Goal: Information Seeking & Learning: Learn about a topic

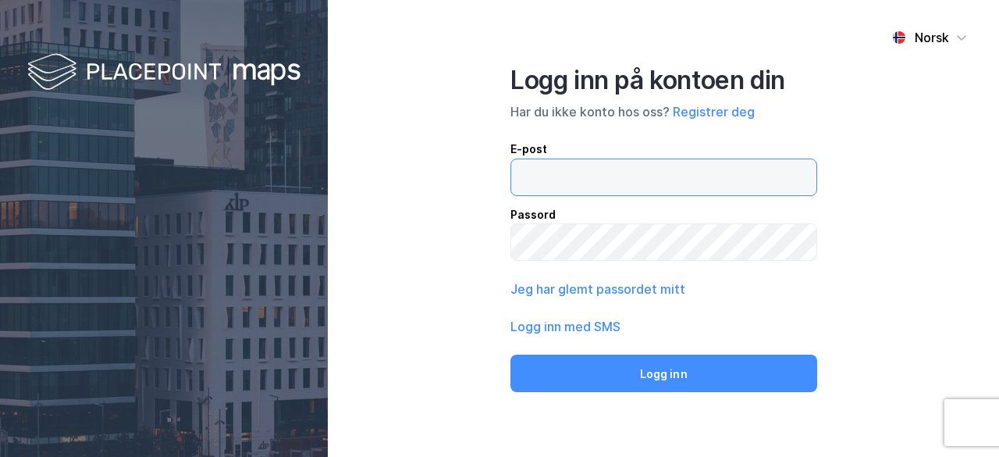
click at [553, 168] on input "email" at bounding box center [663, 177] width 305 height 36
type input "[EMAIL_ADDRESS][DOMAIN_NAME]"
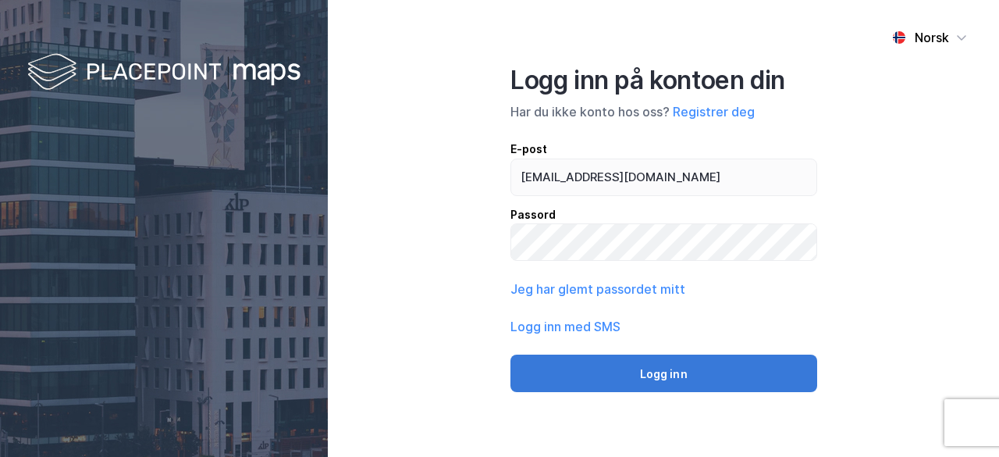
click at [640, 366] on button "Logg inn" at bounding box center [664, 372] width 307 height 37
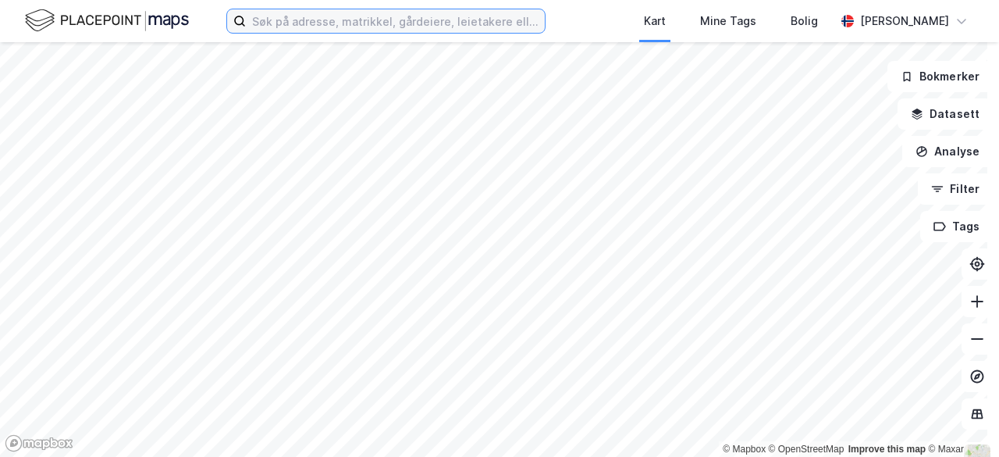
click at [511, 23] on input at bounding box center [395, 20] width 299 height 23
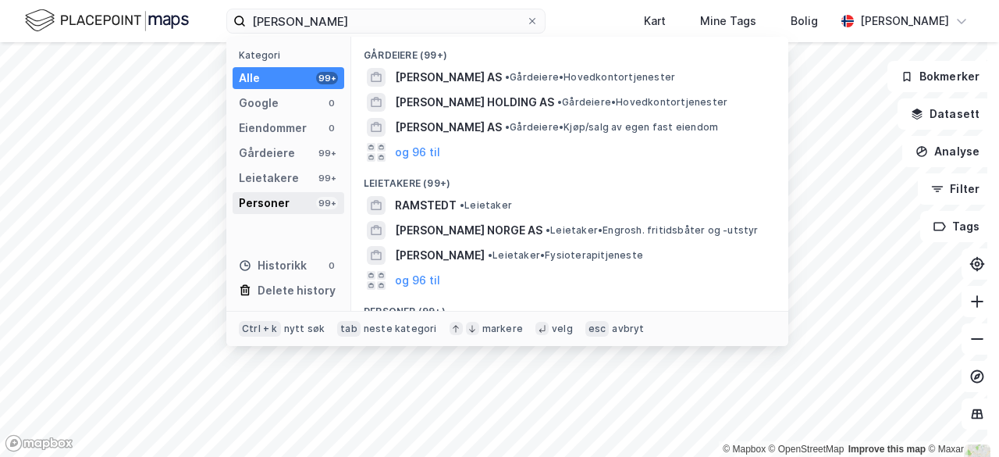
click at [283, 201] on div "Personer" at bounding box center [264, 203] width 51 height 19
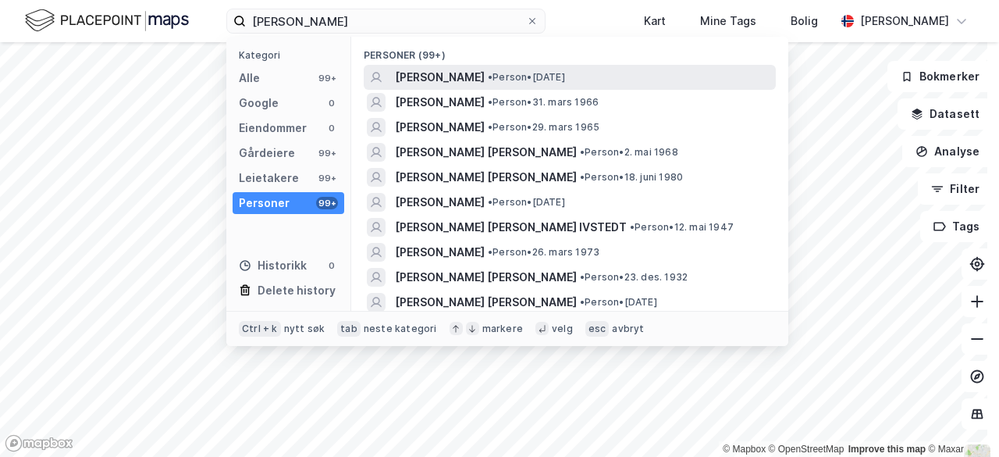
click at [489, 75] on div "[PERSON_NAME] • Person • [DATE]" at bounding box center [584, 77] width 378 height 19
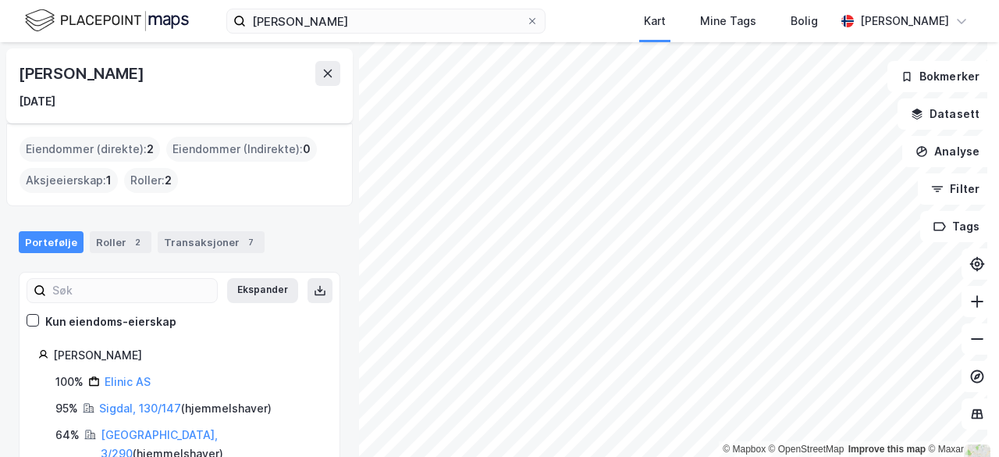
scroll to position [24, 0]
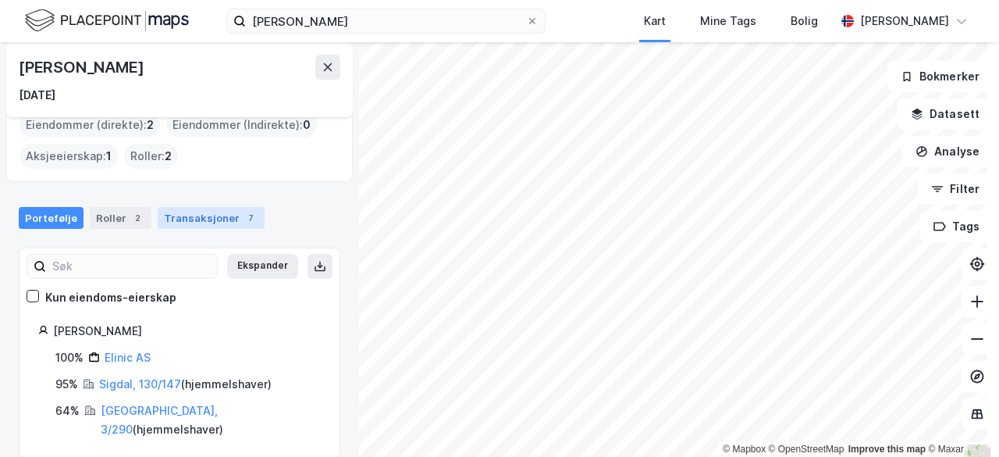
click at [205, 216] on div "Transaksjoner 7" at bounding box center [211, 218] width 107 height 22
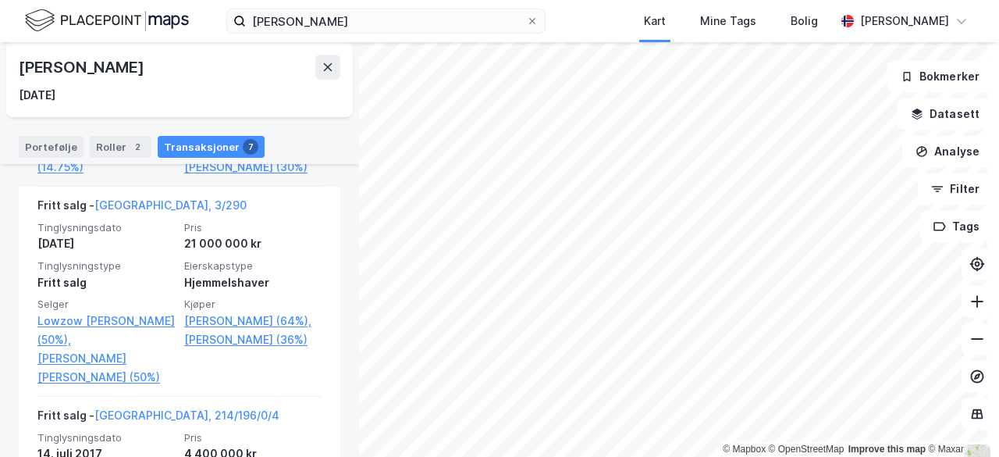
scroll to position [543, 0]
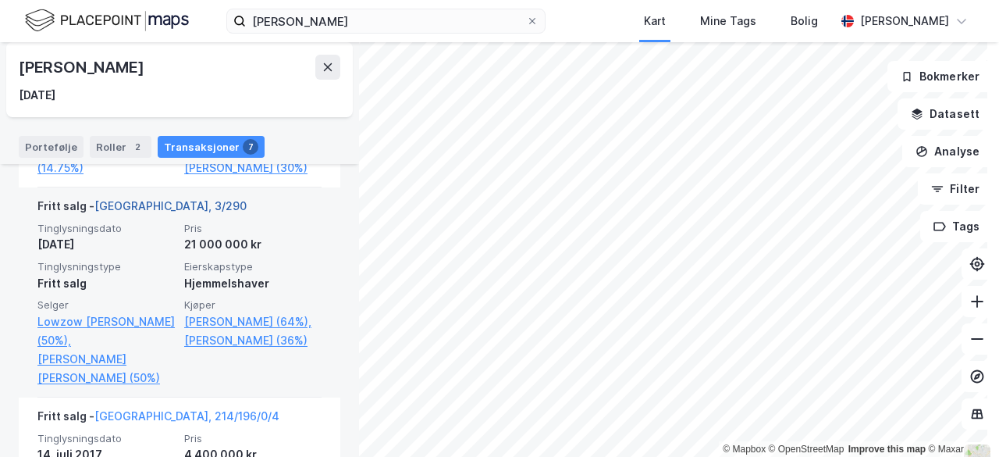
click at [128, 201] on link "[GEOGRAPHIC_DATA], 3/290" at bounding box center [170, 205] width 152 height 13
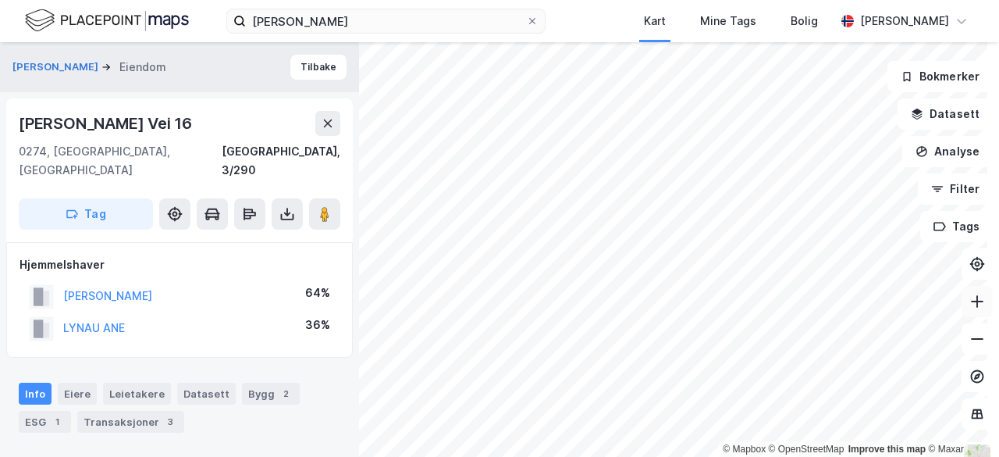
click at [970, 296] on icon at bounding box center [978, 302] width 16 height 16
click at [970, 337] on icon at bounding box center [978, 339] width 16 height 16
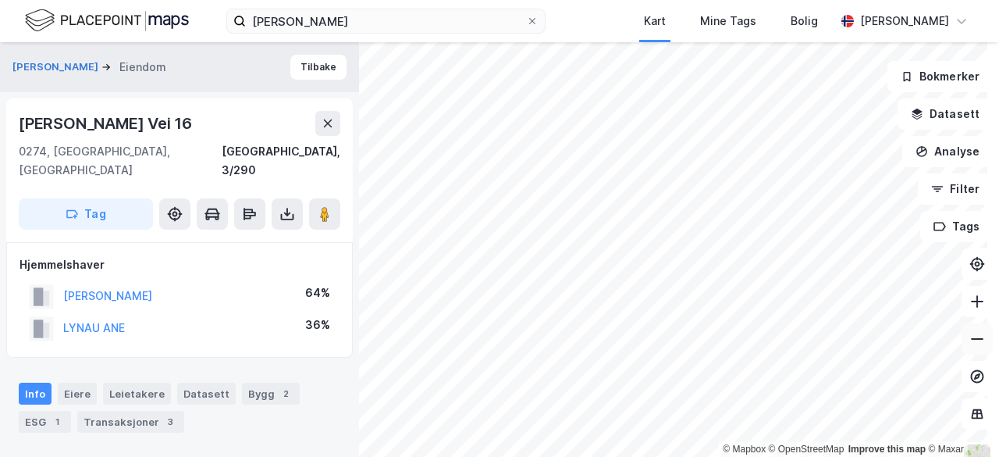
click at [970, 337] on icon at bounding box center [978, 339] width 16 height 16
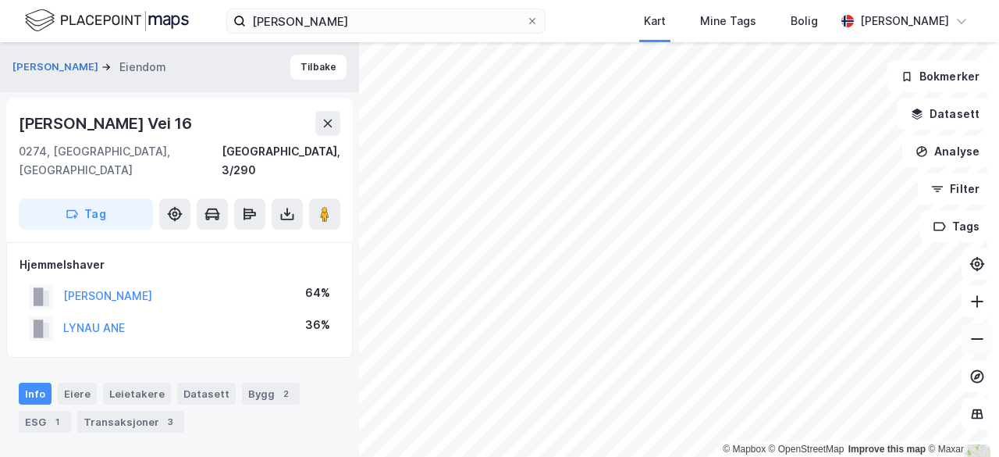
click at [970, 337] on icon at bounding box center [978, 339] width 16 height 16
click at [970, 307] on icon at bounding box center [978, 302] width 16 height 16
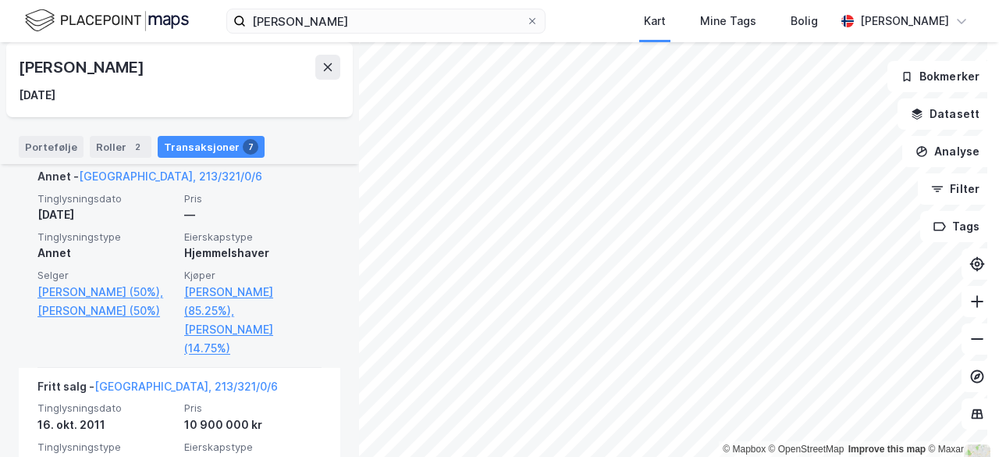
scroll to position [1180, 0]
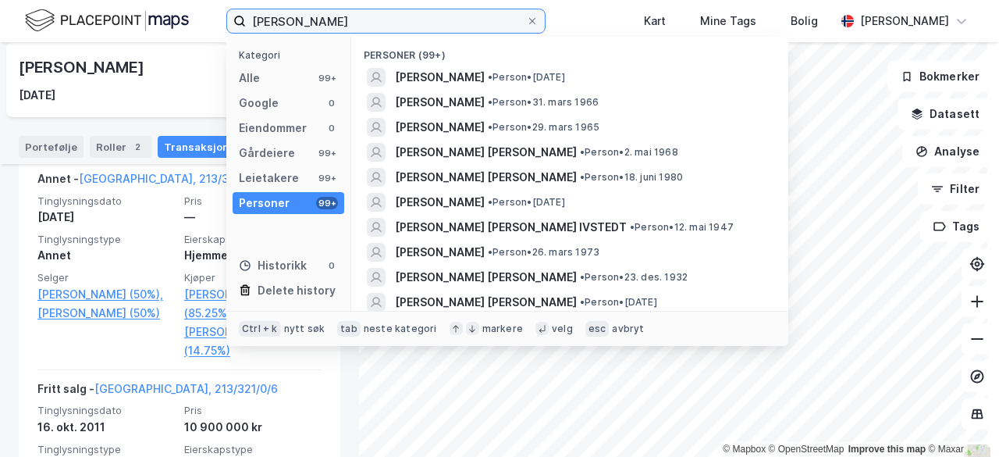
click at [355, 22] on input "[PERSON_NAME]" at bounding box center [386, 20] width 280 height 23
drag, startPoint x: 342, startPoint y: 15, endPoint x: 220, endPoint y: 13, distance: 121.8
click at [220, 13] on div "[PERSON_NAME] Kategori Alle 99+ Google 0 Eiendommer 0 Gårdeiere 99+ Leietakere …" at bounding box center [499, 21] width 999 height 42
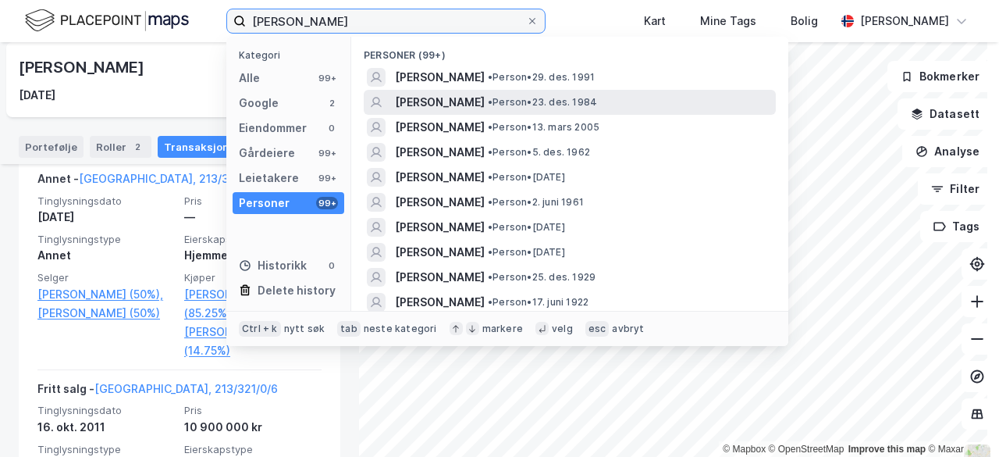
type input "[PERSON_NAME]"
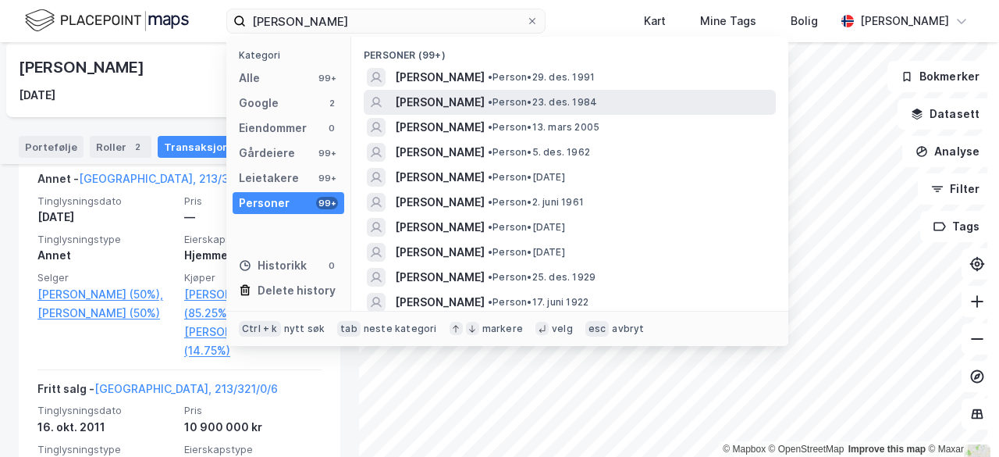
click at [512, 102] on span "• Person • 23. des. 1984" at bounding box center [542, 102] width 109 height 12
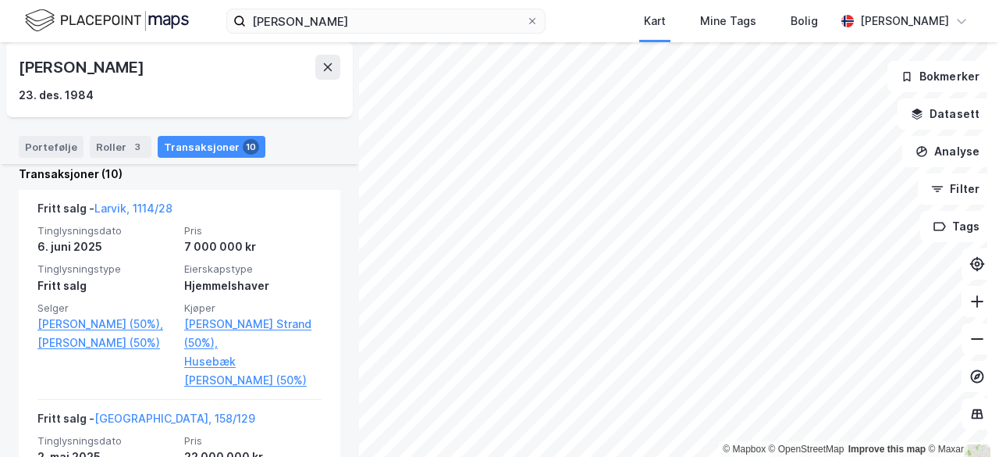
scroll to position [290, 0]
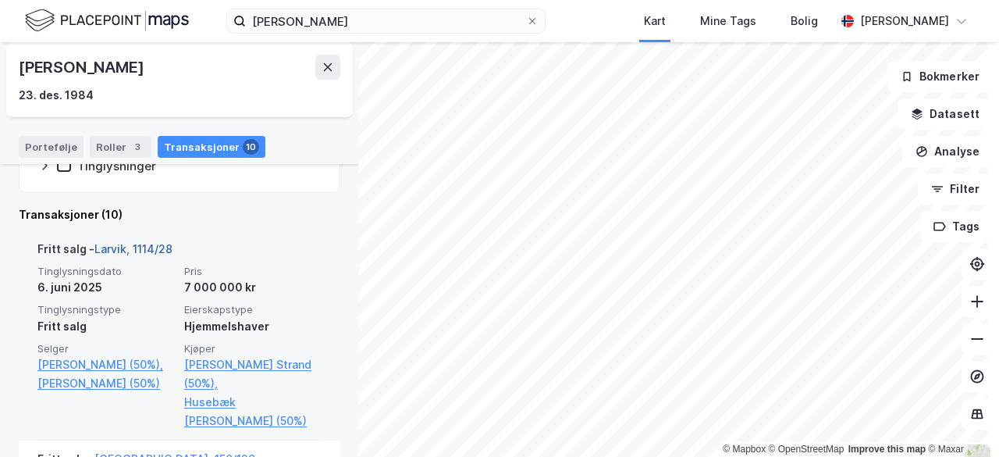
click at [155, 247] on link "Larvik, 1114/28" at bounding box center [133, 248] width 78 height 13
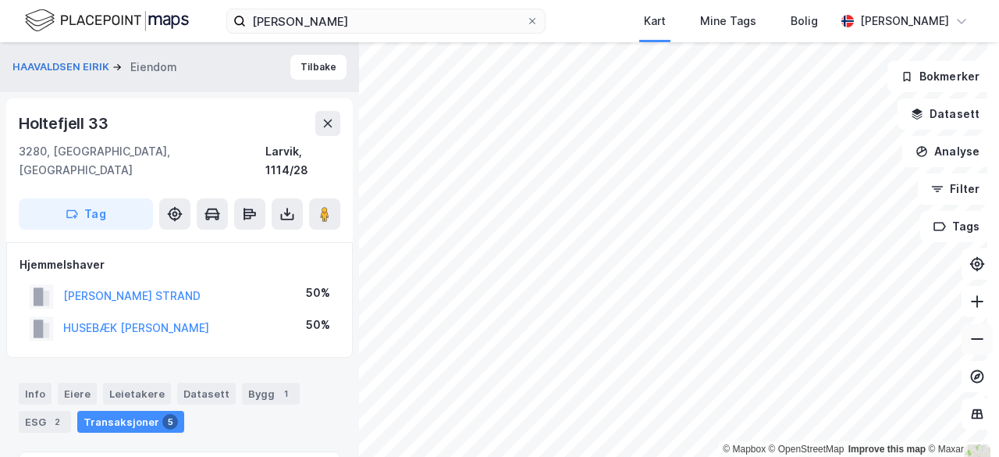
click at [970, 335] on icon at bounding box center [978, 339] width 16 height 16
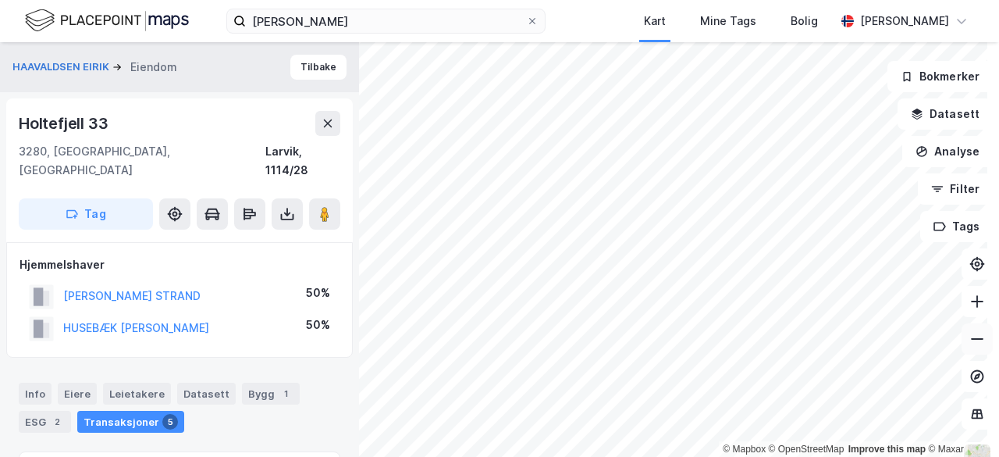
click at [970, 335] on icon at bounding box center [978, 339] width 16 height 16
click at [970, 304] on icon at bounding box center [978, 302] width 16 height 16
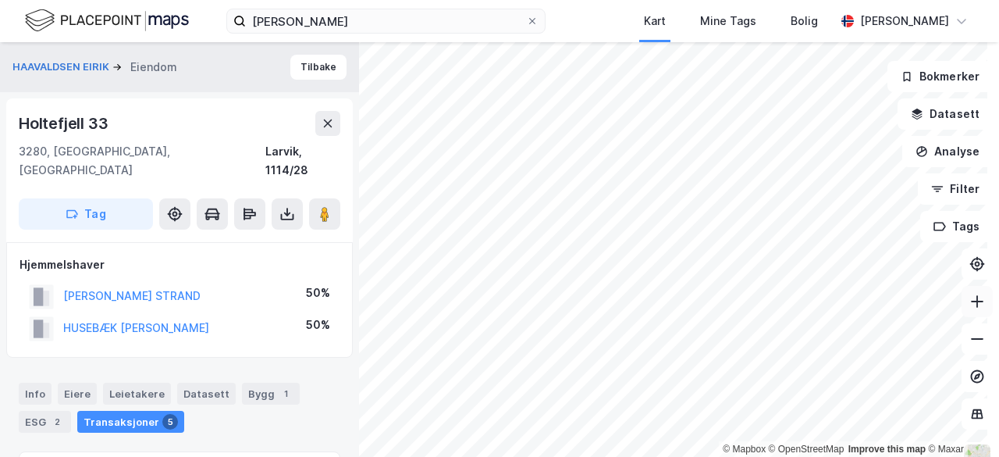
click at [970, 304] on icon at bounding box center [978, 302] width 16 height 16
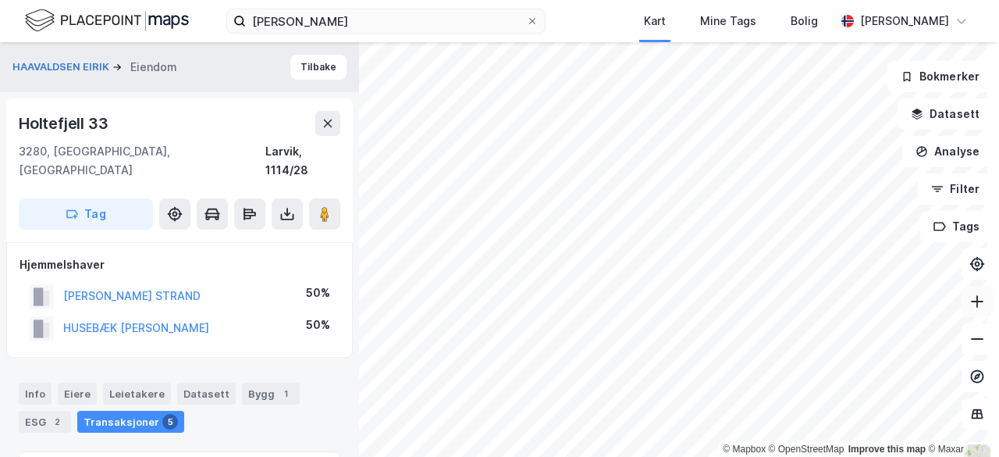
click at [970, 304] on icon at bounding box center [978, 302] width 16 height 16
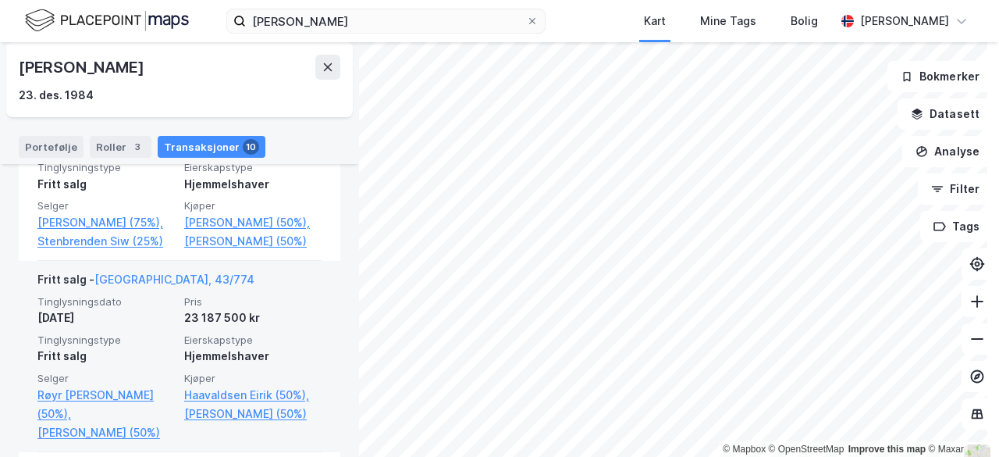
scroll to position [586, 0]
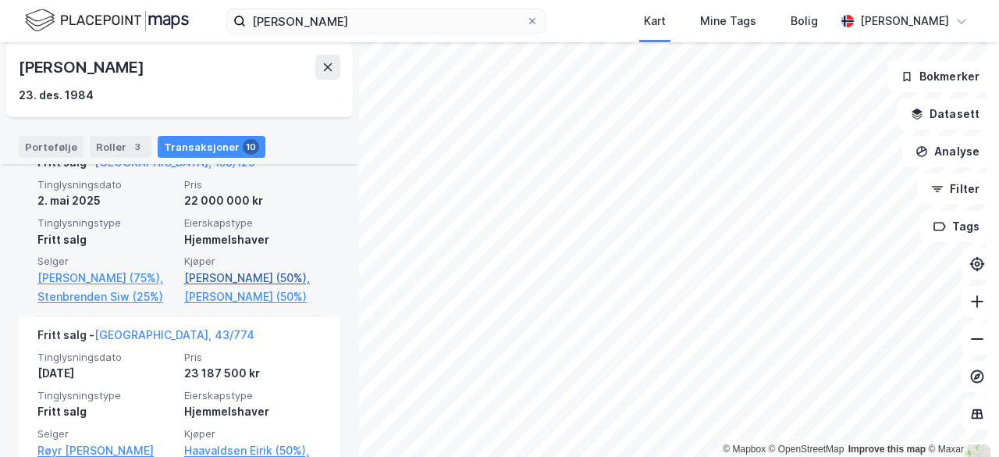
click at [262, 269] on link "[PERSON_NAME] (50%)," at bounding box center [252, 278] width 137 height 19
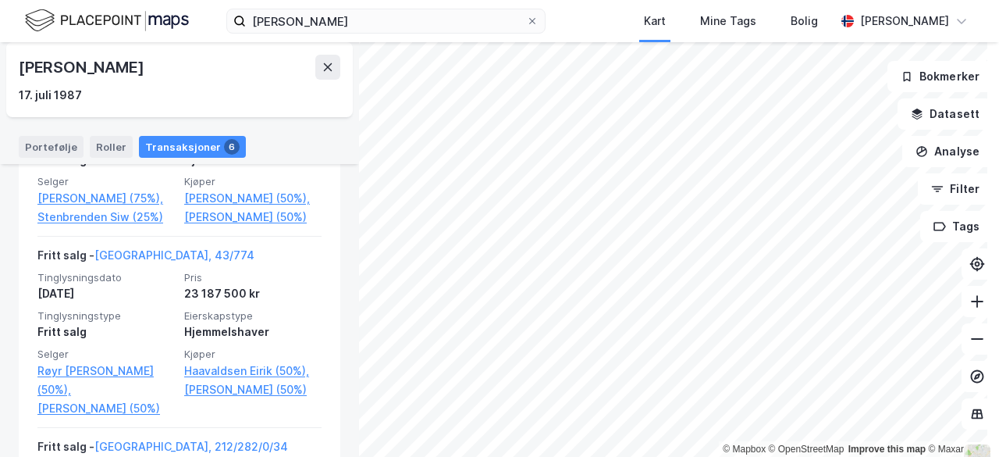
scroll to position [701, 0]
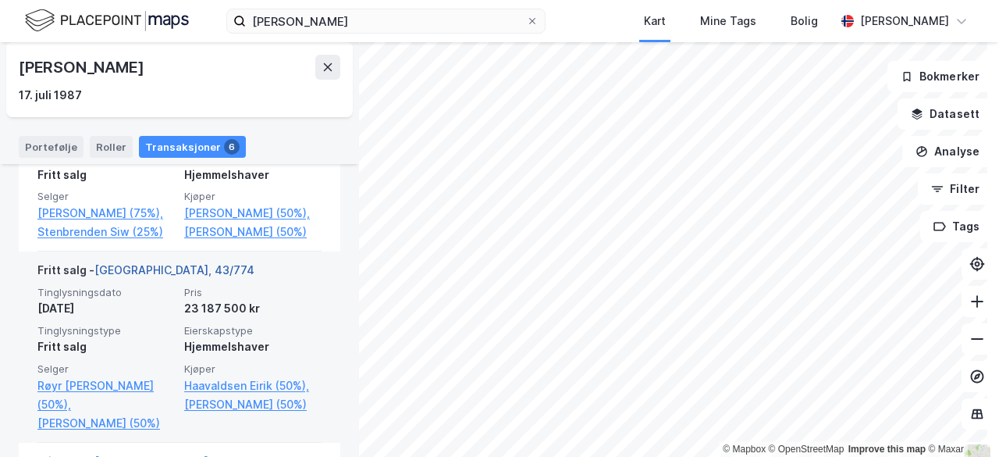
click at [161, 263] on link "[GEOGRAPHIC_DATA], 43/774" at bounding box center [174, 269] width 160 height 13
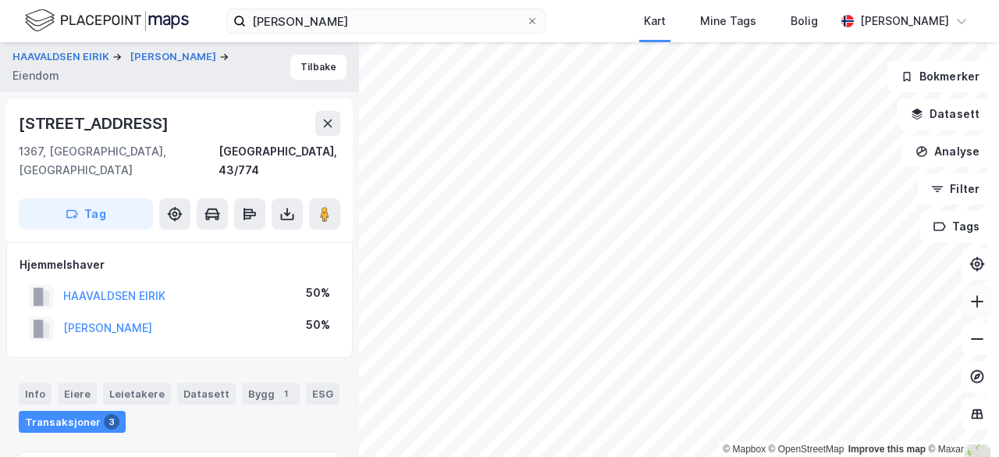
click at [970, 305] on icon at bounding box center [978, 302] width 16 height 16
click at [970, 337] on icon at bounding box center [978, 339] width 16 height 16
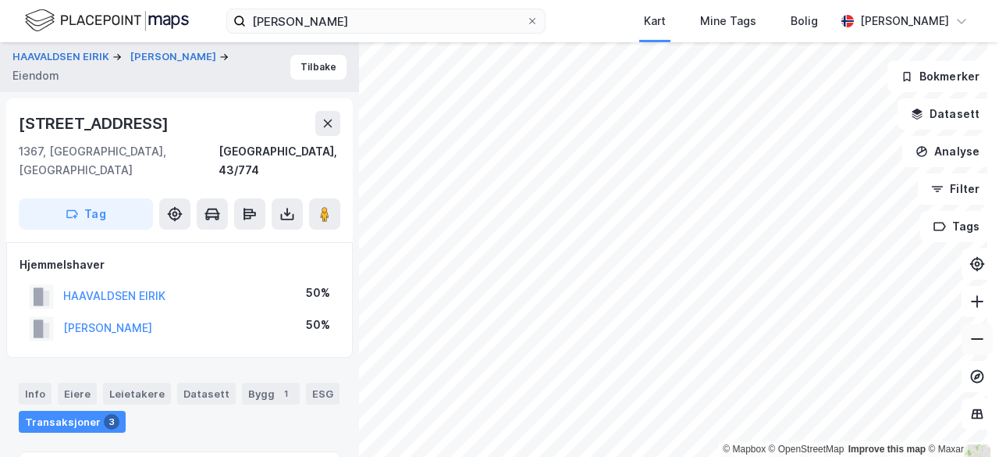
click at [970, 337] on icon at bounding box center [978, 339] width 16 height 16
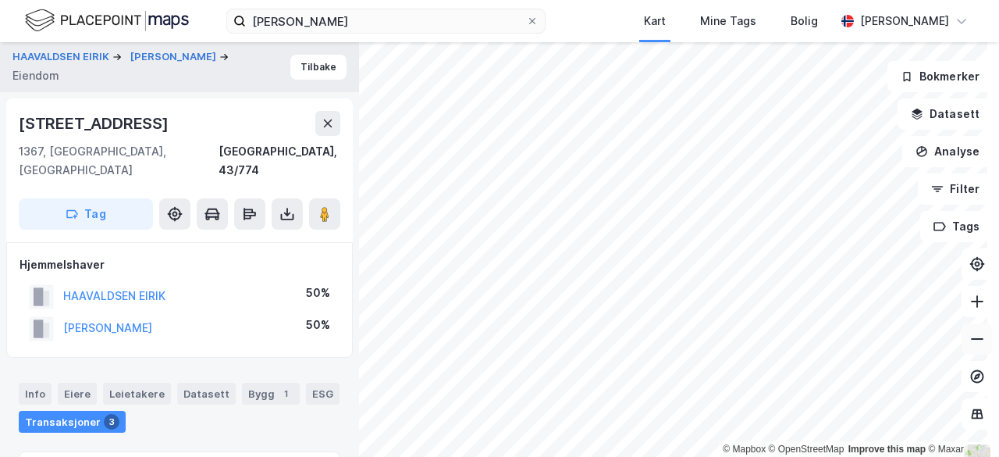
click at [970, 337] on icon at bounding box center [978, 339] width 16 height 16
click at [970, 308] on icon at bounding box center [978, 302] width 16 height 16
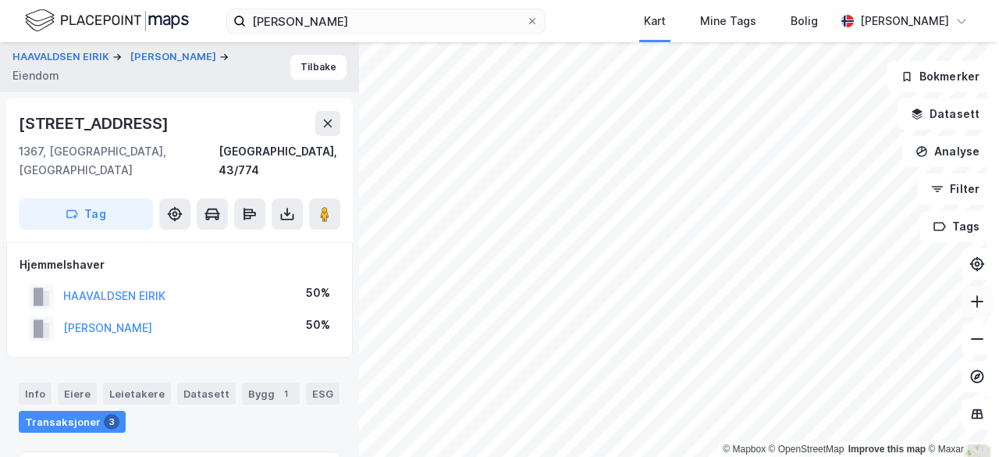
click at [970, 308] on icon at bounding box center [978, 302] width 16 height 16
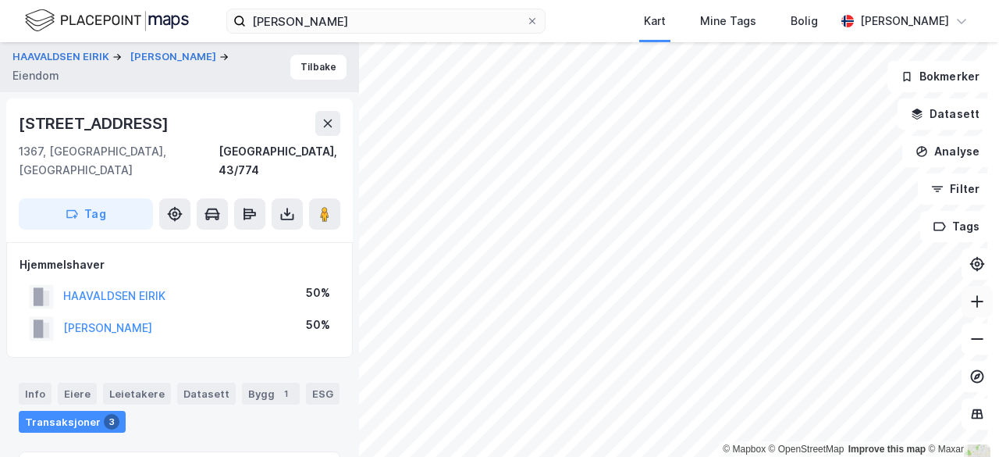
click at [970, 308] on icon at bounding box center [978, 302] width 16 height 16
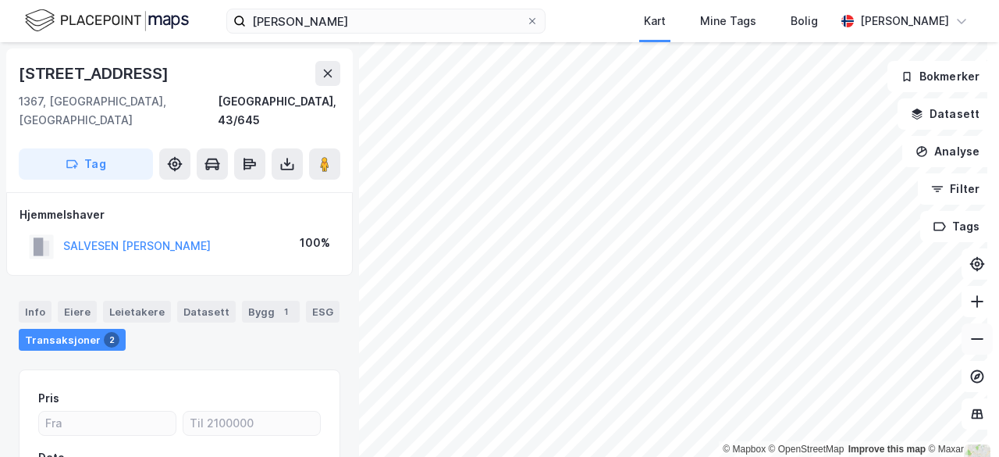
click at [970, 344] on icon at bounding box center [978, 339] width 16 height 16
